Goal: Navigation & Orientation: Find specific page/section

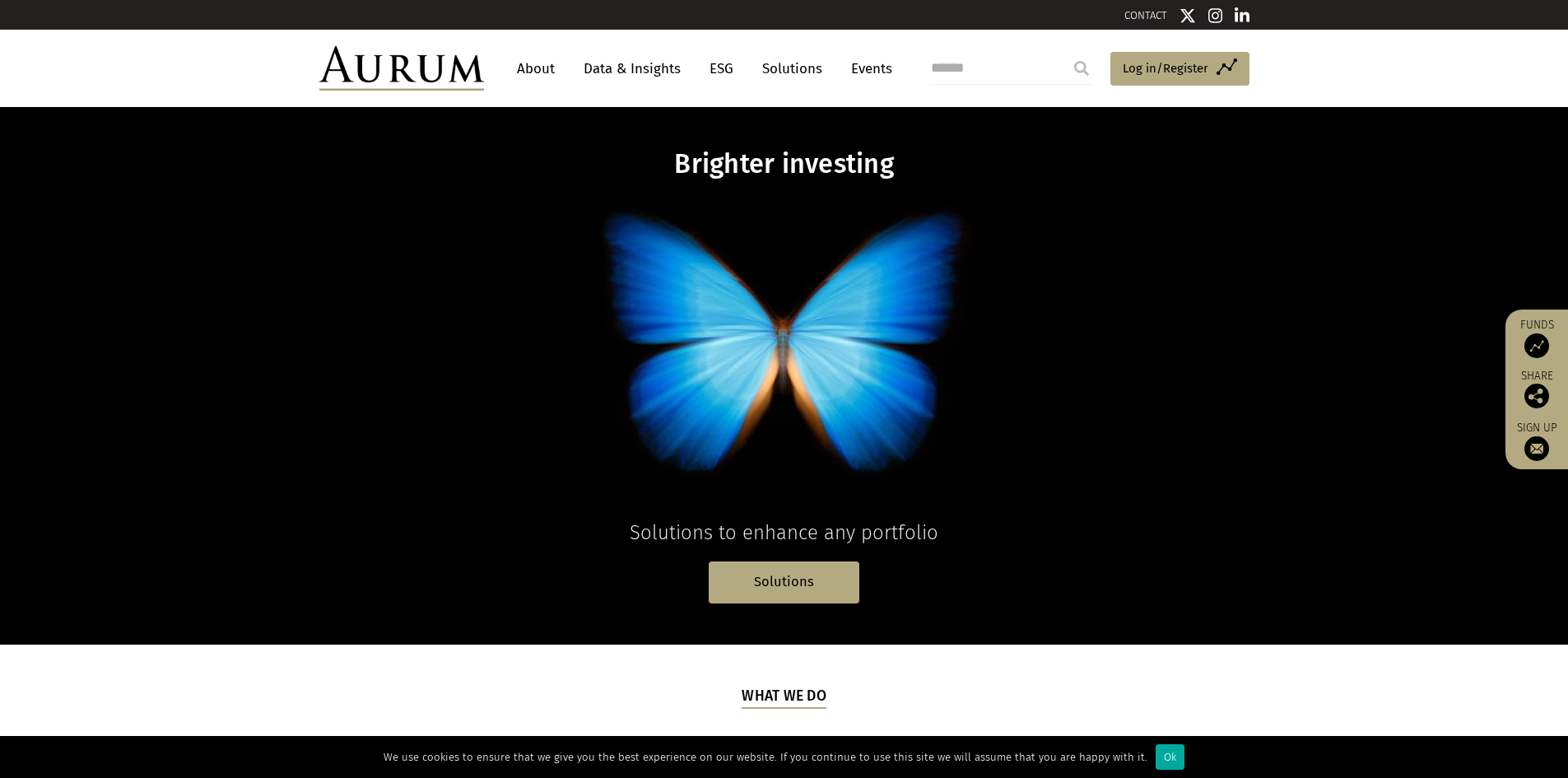
click at [1543, 341] on img at bounding box center [1537, 346] width 25 height 25
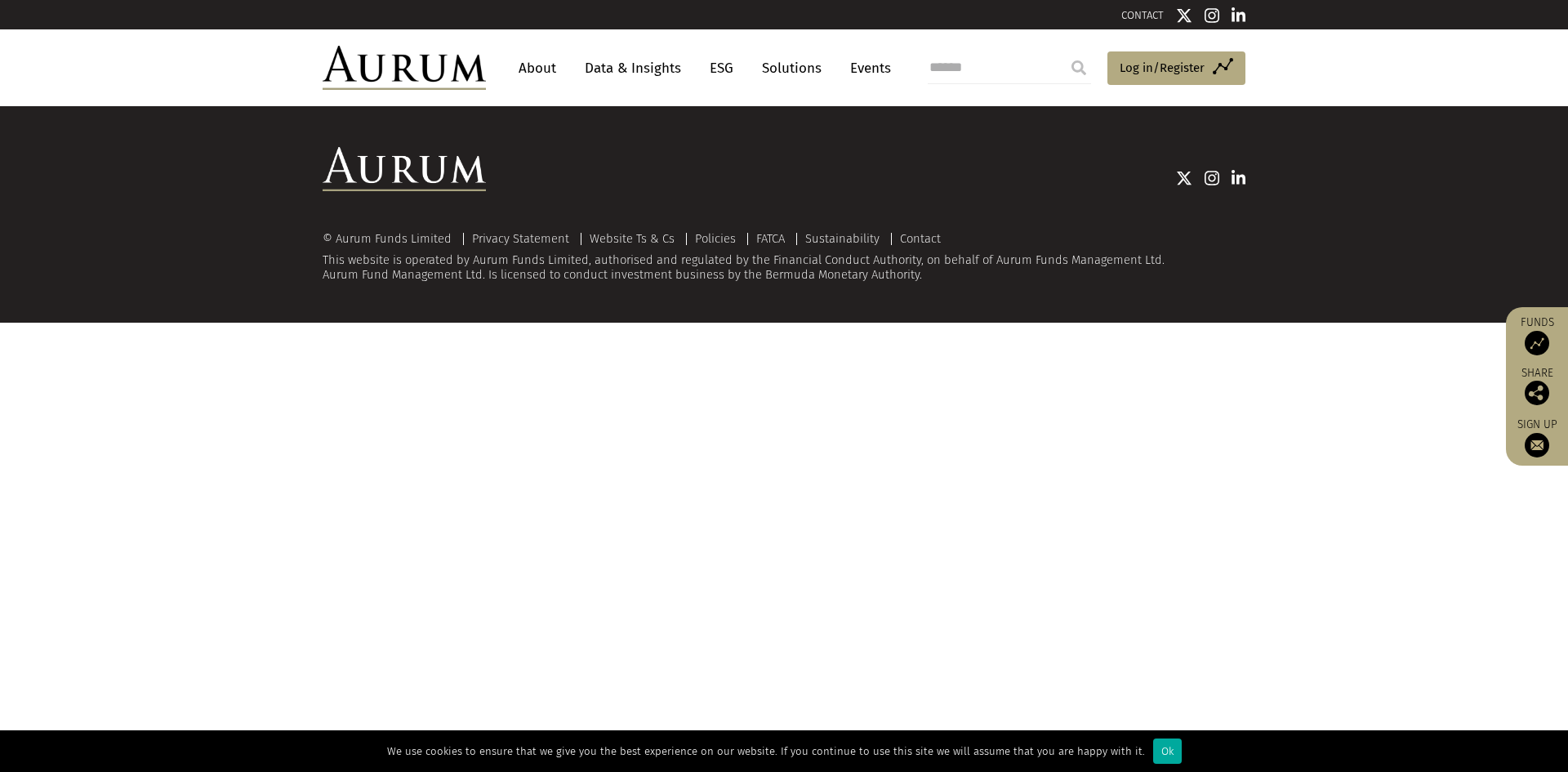
click at [857, 65] on link "Events" at bounding box center [866, 68] width 49 height 31
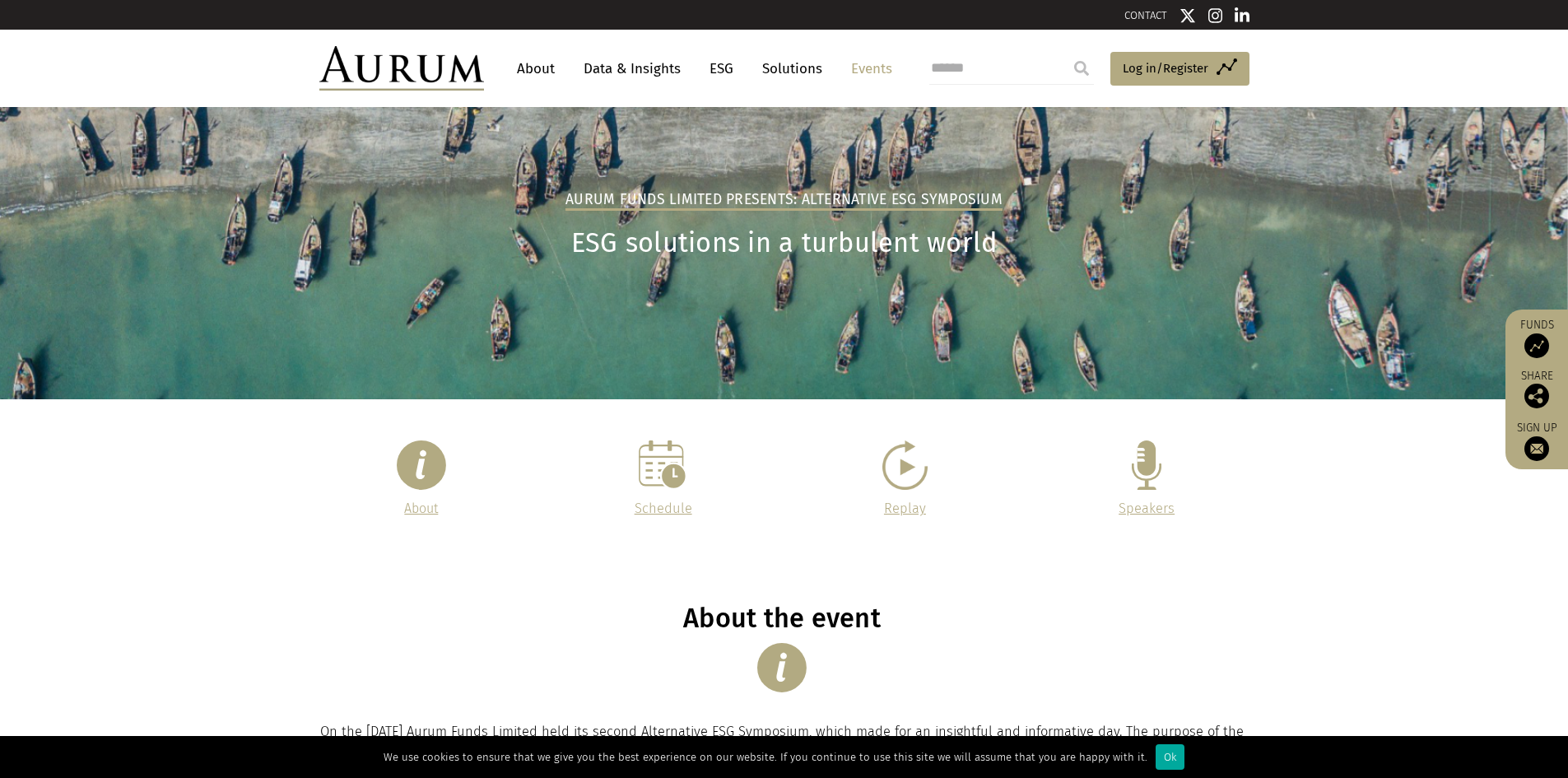
click at [533, 71] on link "About" at bounding box center [535, 68] width 54 height 31
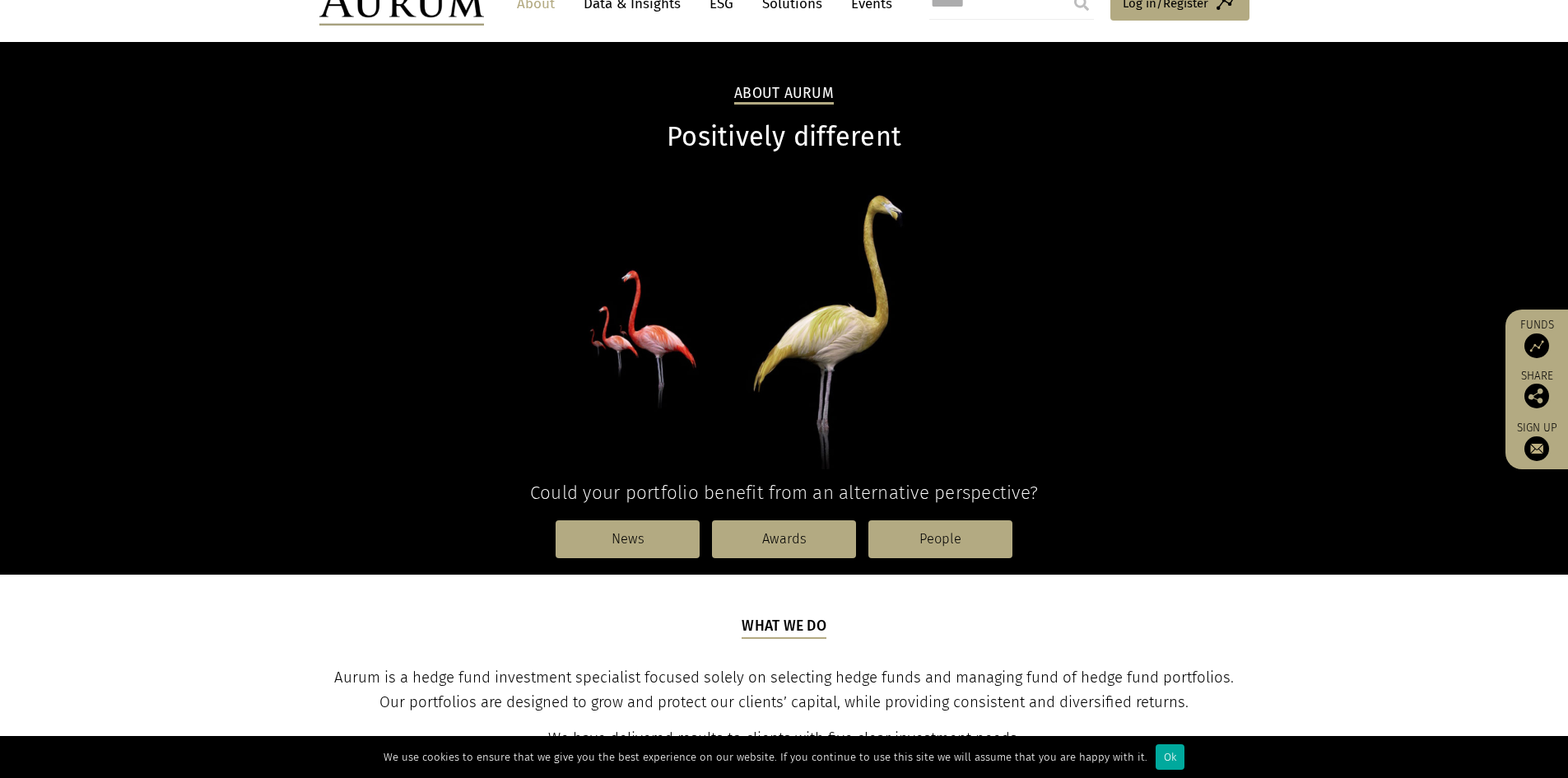
scroll to position [411, 0]
